Goal: Check status: Check status

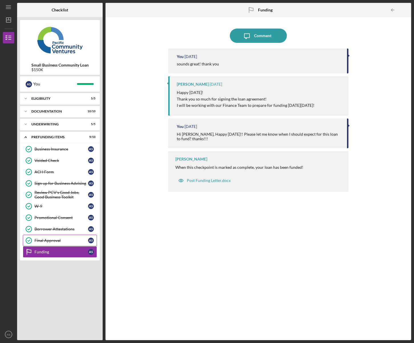
click at [52, 241] on div "Final Approval" at bounding box center [62, 240] width 54 height 5
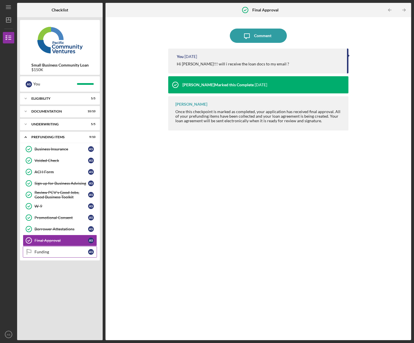
click at [52, 253] on div "Funding" at bounding box center [62, 251] width 54 height 5
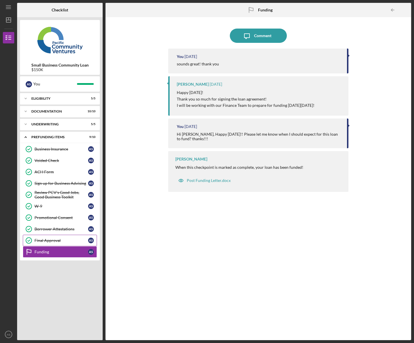
click at [53, 241] on div "Final Approval" at bounding box center [62, 240] width 54 height 5
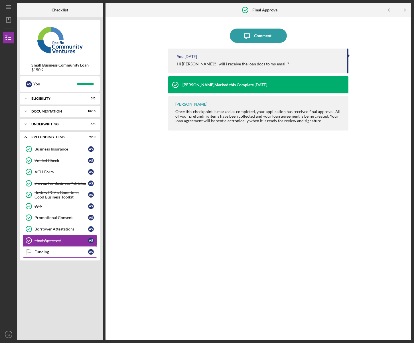
click at [51, 253] on div "Funding" at bounding box center [62, 251] width 54 height 5
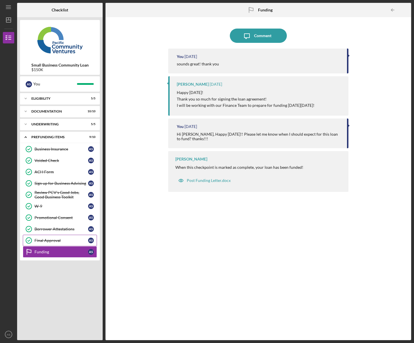
click at [48, 242] on div "Final Approval" at bounding box center [62, 240] width 54 height 5
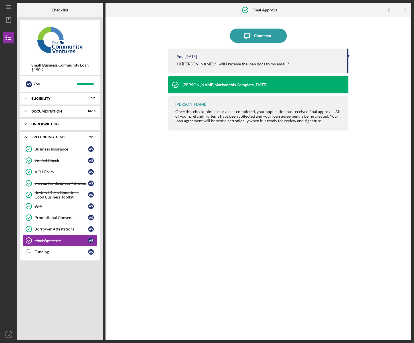
click at [52, 124] on div "Underwriting" at bounding box center [61, 123] width 61 height 3
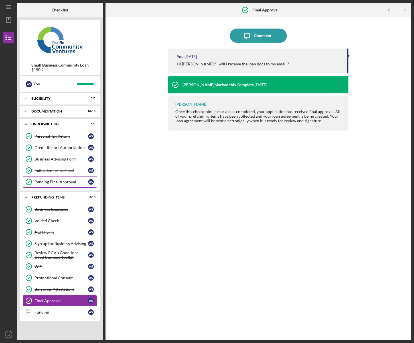
click at [54, 183] on div "Pending Final Approval" at bounding box center [62, 181] width 54 height 5
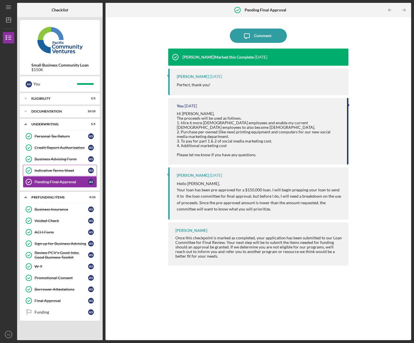
click at [59, 171] on div "Indicative Terms Sheet" at bounding box center [62, 170] width 54 height 5
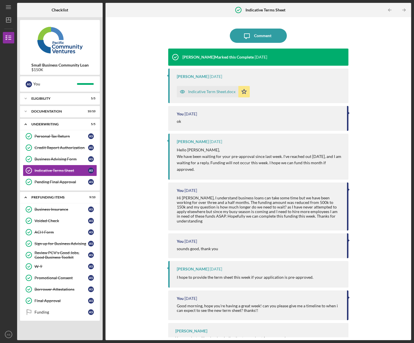
click at [213, 90] on div "Indicative Term Sheet.docx" at bounding box center [211, 91] width 47 height 5
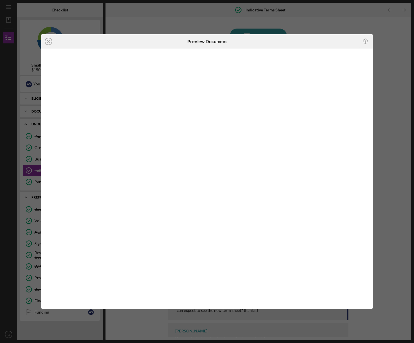
click at [315, 20] on div "Icon/Close Preview Document Icon/Download" at bounding box center [207, 171] width 414 height 343
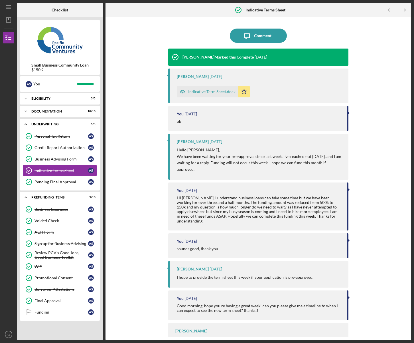
click at [206, 92] on div "Indicative Term Sheet.docx" at bounding box center [211, 91] width 47 height 5
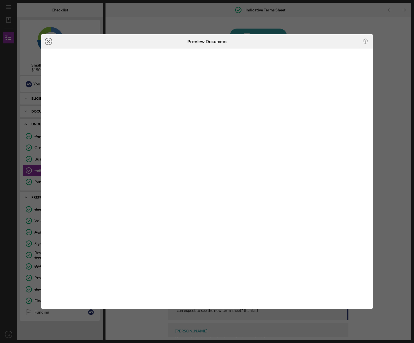
click at [50, 43] on line at bounding box center [48, 41] width 3 height 3
